Goal: Book appointment/travel/reservation

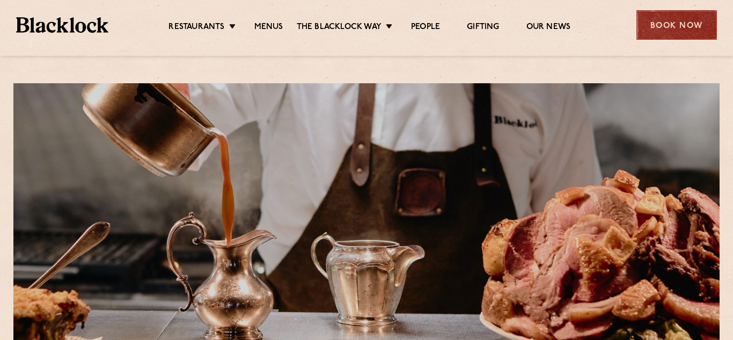
click at [663, 24] on div "Book Now" at bounding box center [677, 25] width 81 height 30
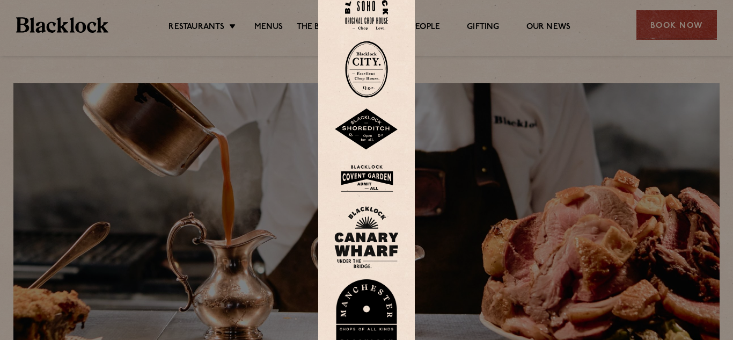
click at [365, 14] on img at bounding box center [366, 8] width 43 height 43
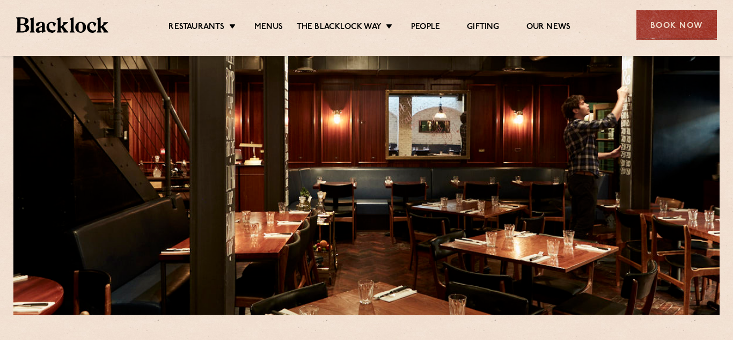
scroll to position [43, 0]
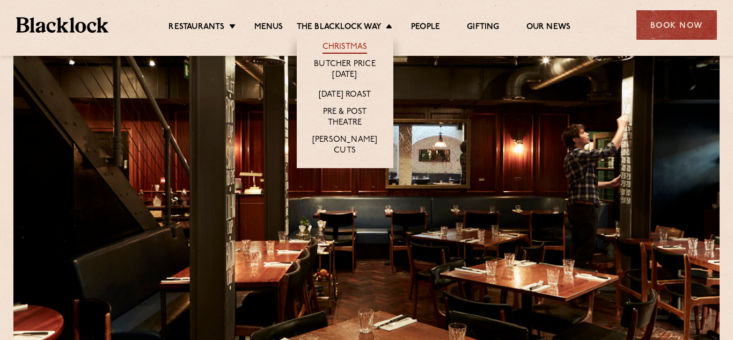
click at [357, 47] on link "Christmas" at bounding box center [345, 48] width 45 height 12
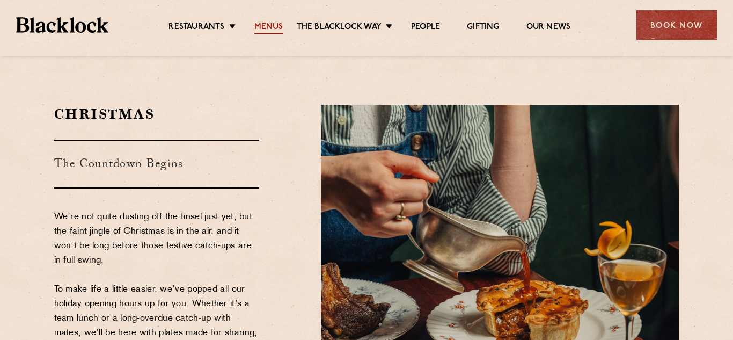
click at [261, 23] on link "Menus" at bounding box center [269, 28] width 29 height 12
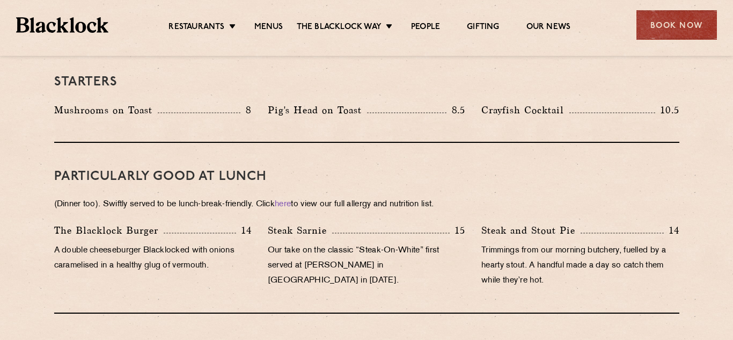
scroll to position [707, 0]
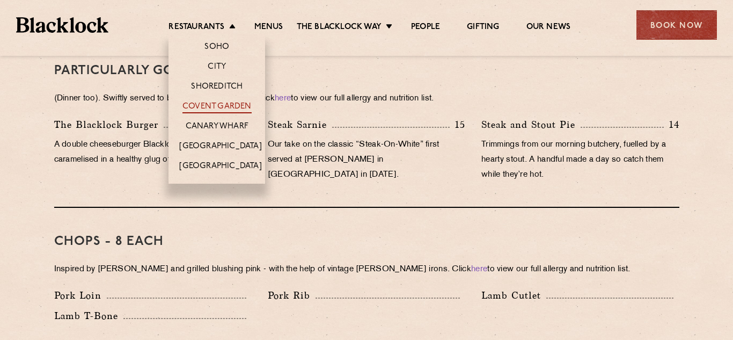
click at [221, 105] on link "Covent Garden" at bounding box center [217, 107] width 69 height 12
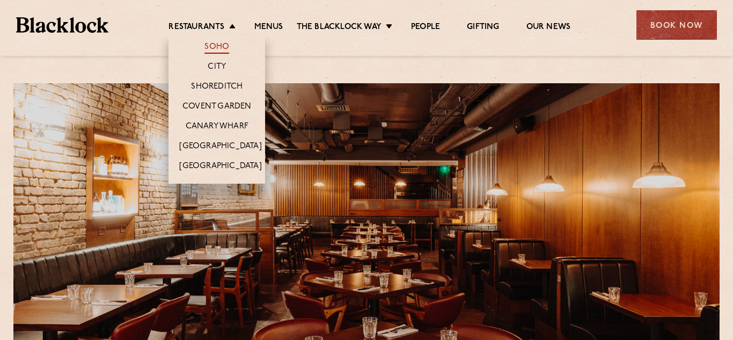
click at [222, 47] on link "Soho" at bounding box center [217, 48] width 25 height 12
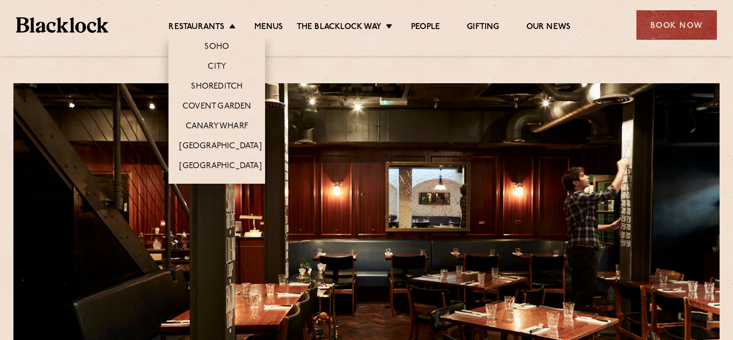
click at [232, 25] on li "Restaurants Soho City Shoreditch Covent Garden Canary Wharf Manchester Birmingh…" at bounding box center [205, 28] width 72 height 12
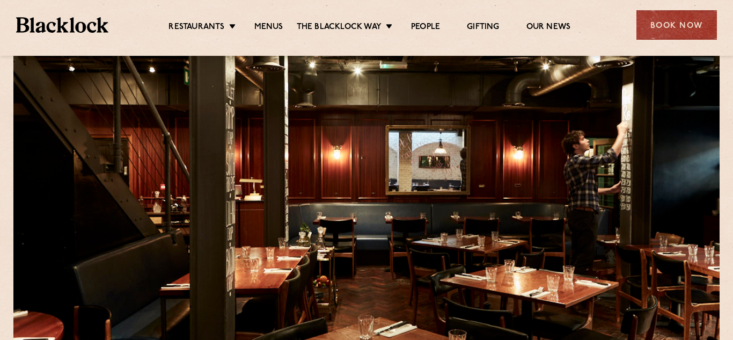
scroll to position [37, 0]
click at [687, 35] on div "Book Now" at bounding box center [677, 25] width 81 height 30
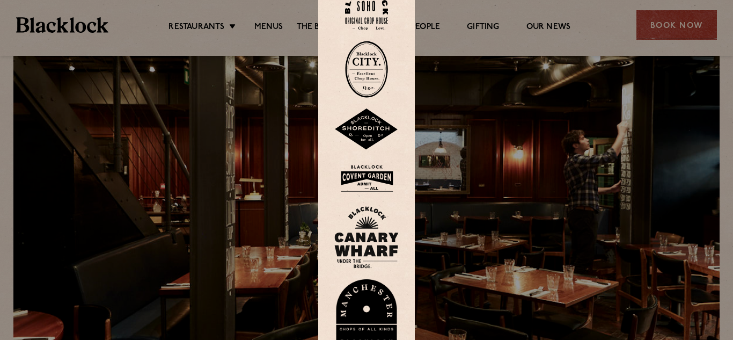
click at [359, 13] on img at bounding box center [366, 8] width 43 height 43
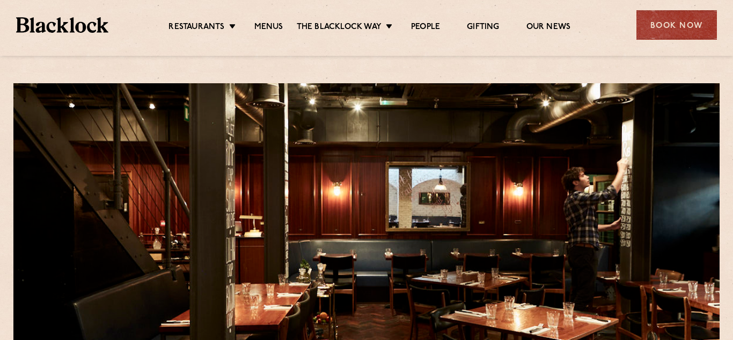
scroll to position [213, 0]
